Goal: Task Accomplishment & Management: Manage account settings

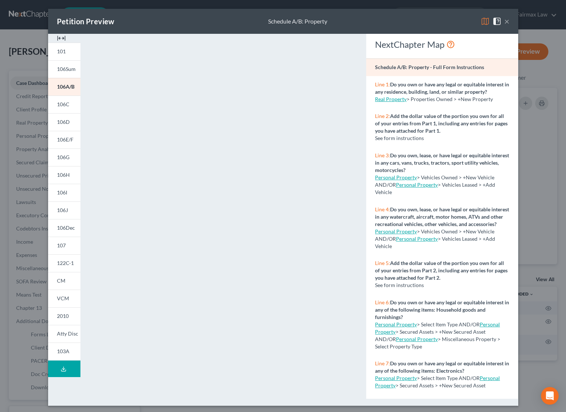
click at [505, 23] on button "×" at bounding box center [506, 21] width 5 height 9
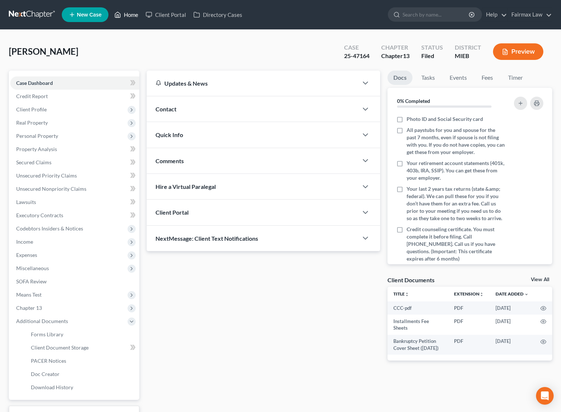
click at [130, 19] on link "Home" at bounding box center [126, 14] width 31 height 13
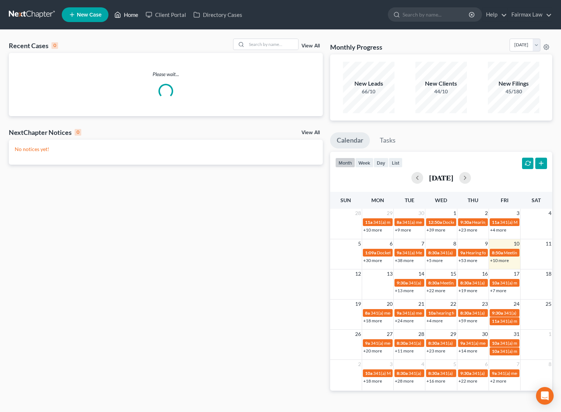
click at [126, 16] on link "Home" at bounding box center [126, 14] width 31 height 13
click at [534, 16] on link "Fairmax Law" at bounding box center [529, 14] width 44 height 13
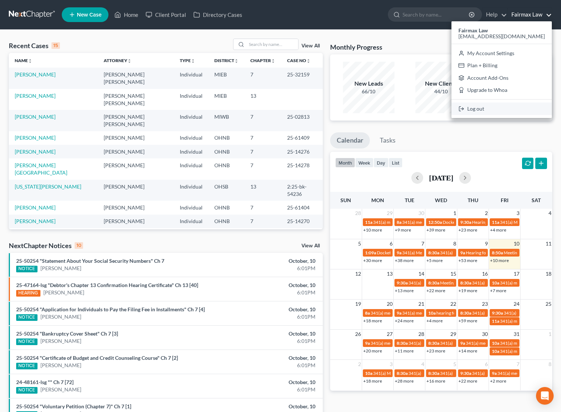
click at [517, 107] on link "Log out" at bounding box center [501, 108] width 100 height 12
